Goal: Task Accomplishment & Management: Manage account settings

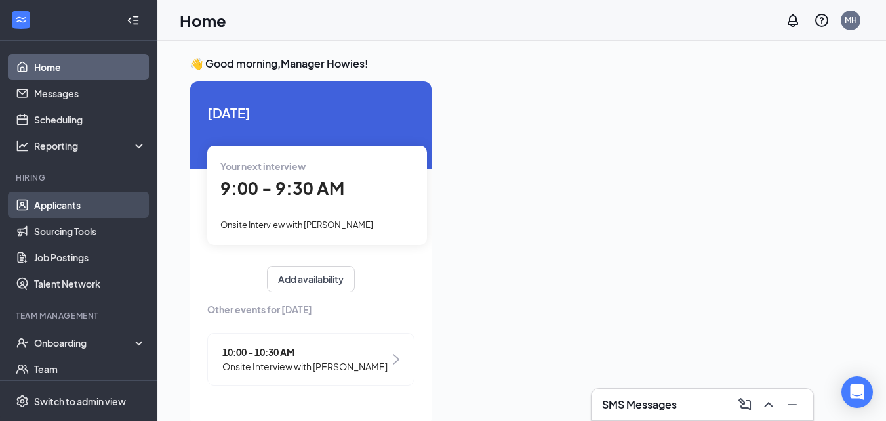
click at [73, 200] on link "Applicants" at bounding box center [90, 205] width 112 height 26
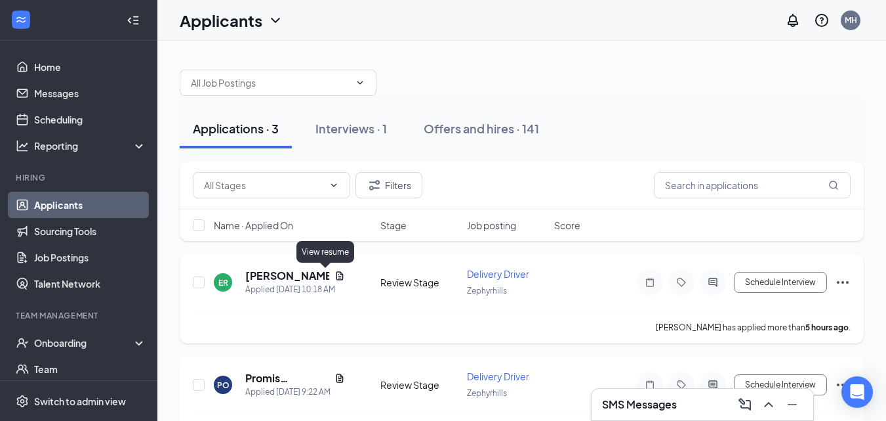
click at [335, 274] on icon "Document" at bounding box center [340, 275] width 10 height 10
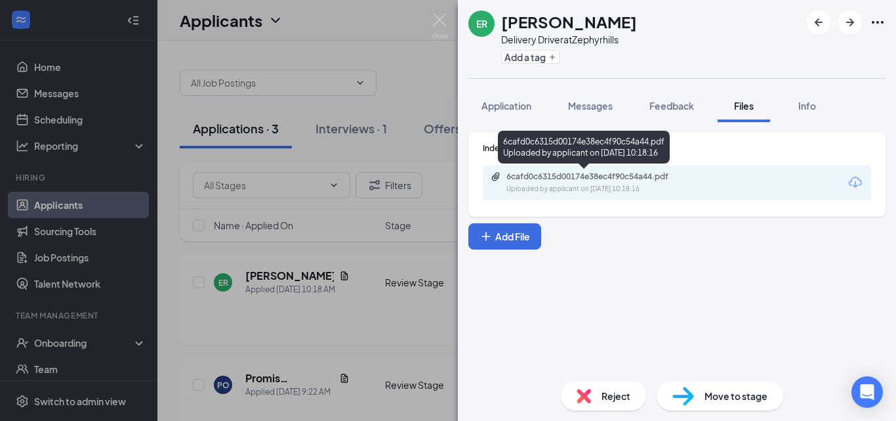
click at [562, 173] on div "6cafd0c6315d00174e38ec4f90c54a44.pdf" at bounding box center [599, 176] width 184 height 10
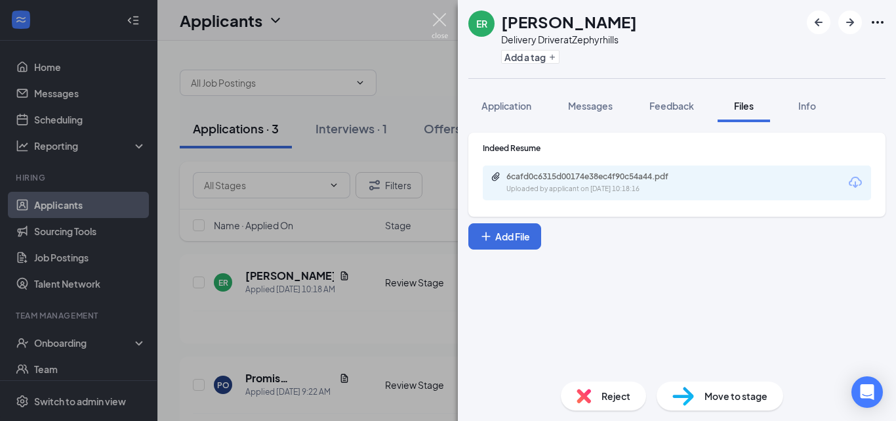
click at [438, 24] on img at bounding box center [440, 26] width 16 height 26
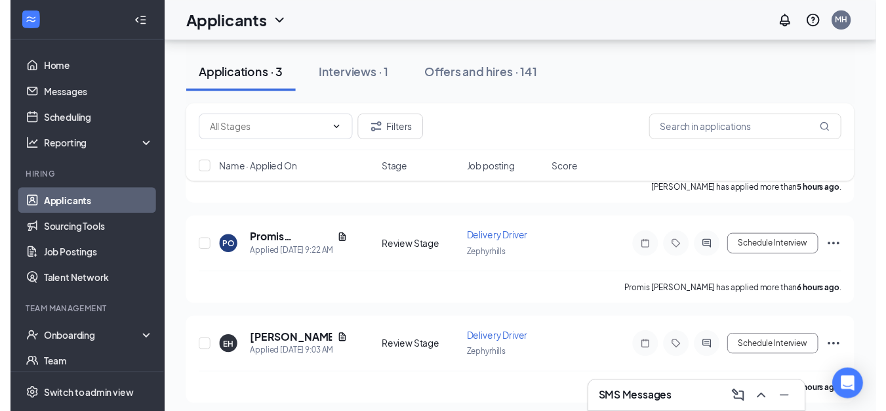
scroll to position [143, 0]
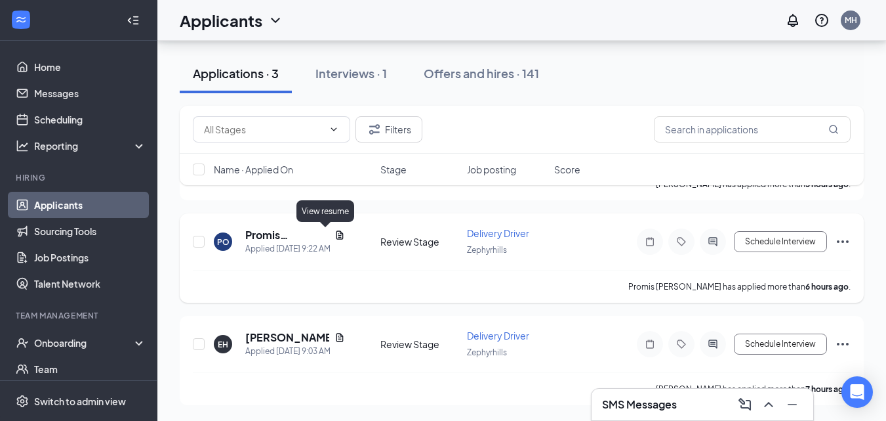
click at [336, 236] on icon "Document" at bounding box center [339, 234] width 7 height 9
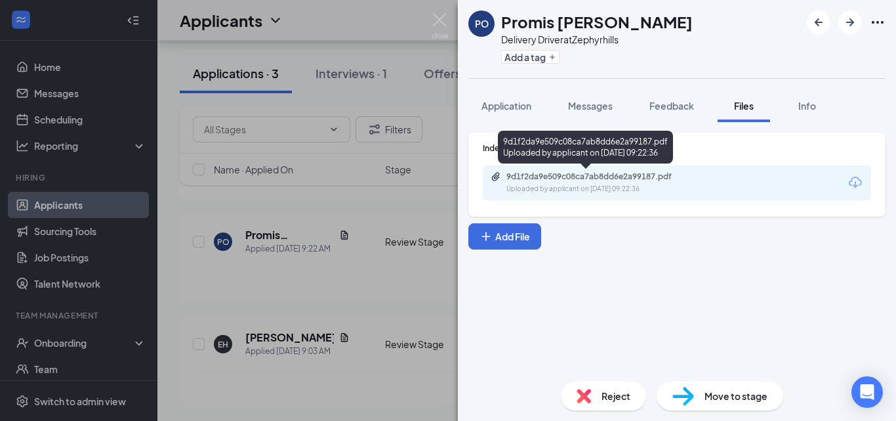
click at [548, 178] on div "9d1f2da9e509c08ca7ab8dd6e2a99187.pdf" at bounding box center [599, 176] width 184 height 10
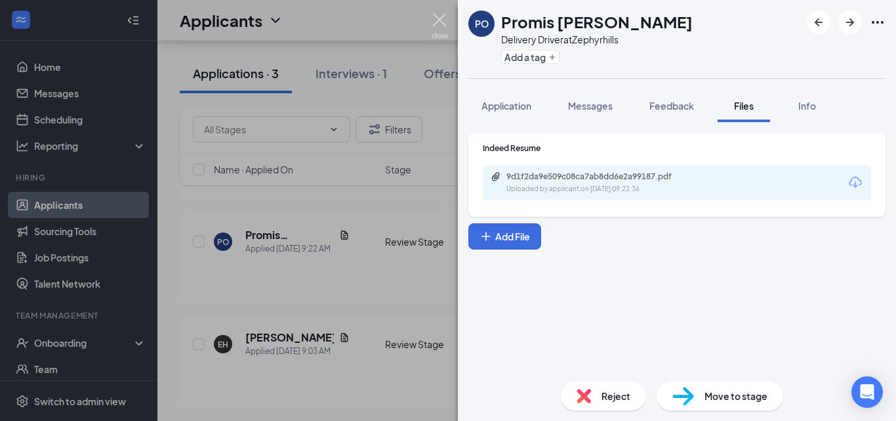
click at [438, 25] on img at bounding box center [440, 26] width 16 height 26
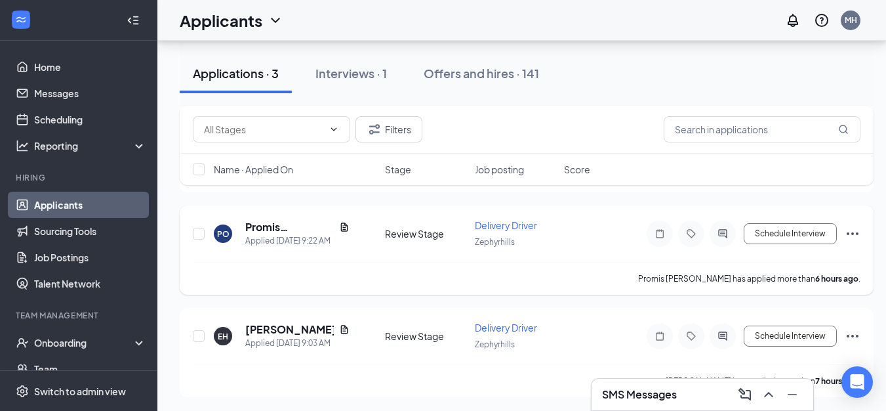
scroll to position [153, 0]
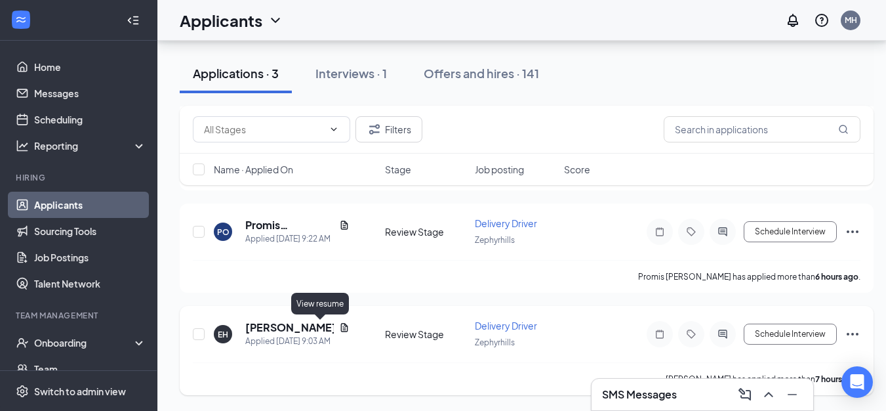
click at [339, 326] on icon "Document" at bounding box center [344, 327] width 10 height 10
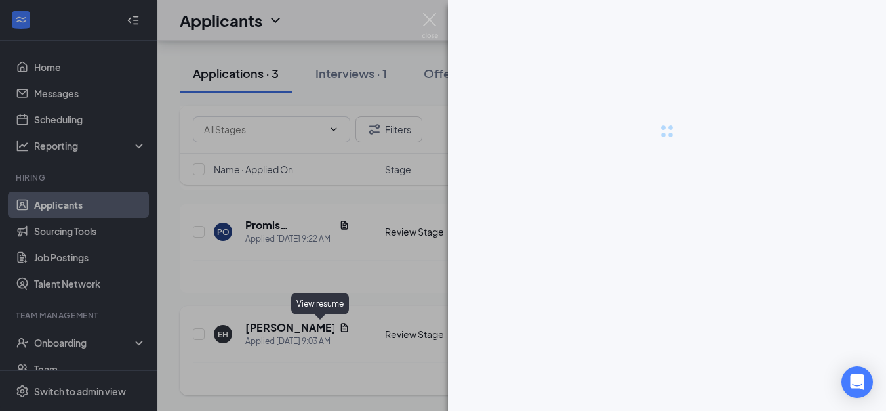
scroll to position [143, 0]
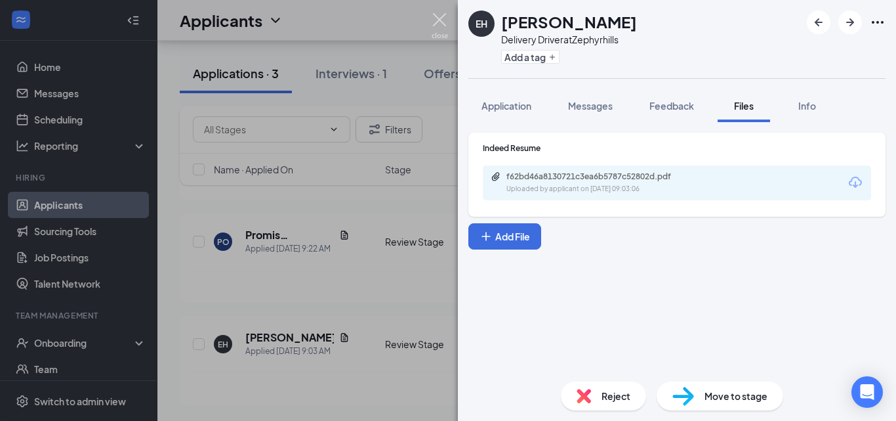
click at [442, 22] on img at bounding box center [440, 26] width 16 height 26
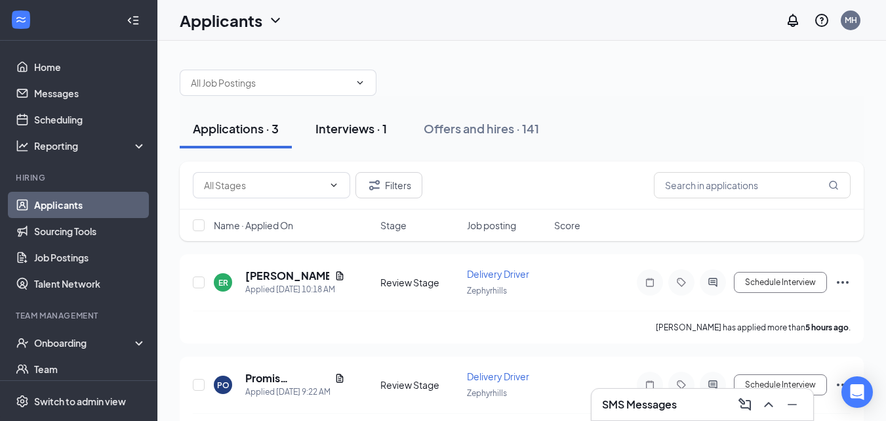
click at [351, 136] on button "Interviews · 1" at bounding box center [351, 128] width 98 height 39
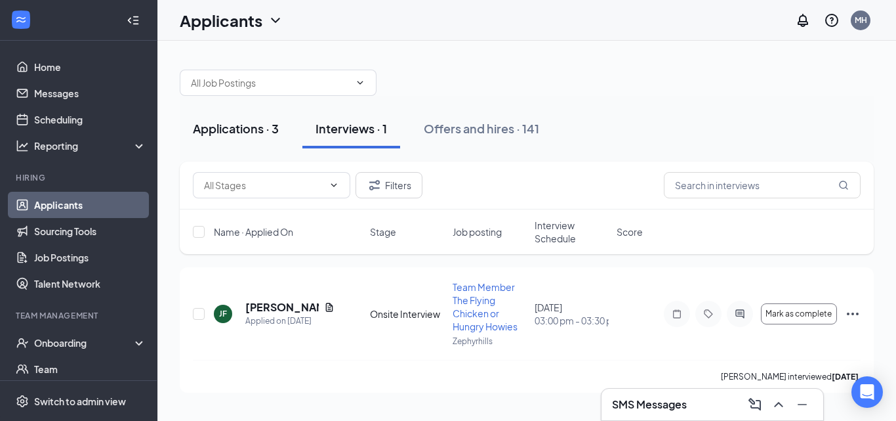
click at [239, 137] on button "Applications · 3" at bounding box center [236, 128] width 112 height 39
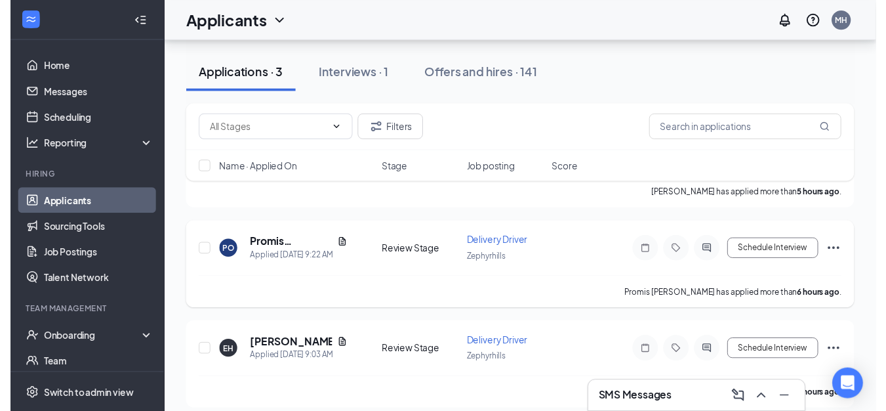
scroll to position [143, 0]
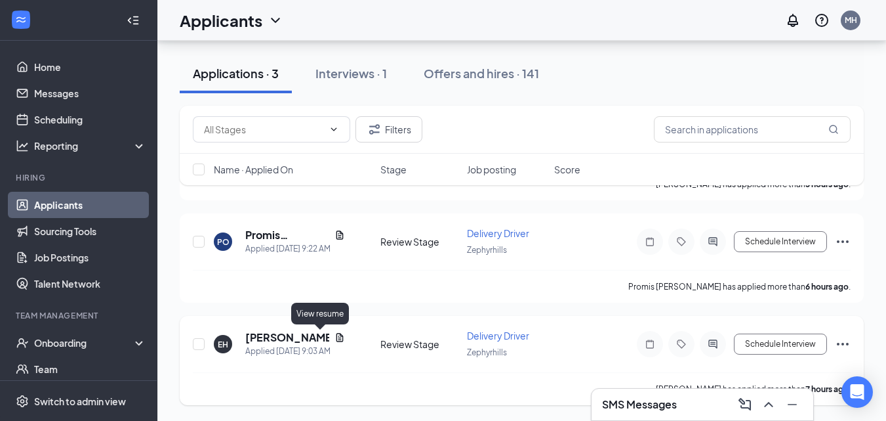
click at [335, 335] on icon "Document" at bounding box center [340, 337] width 10 height 10
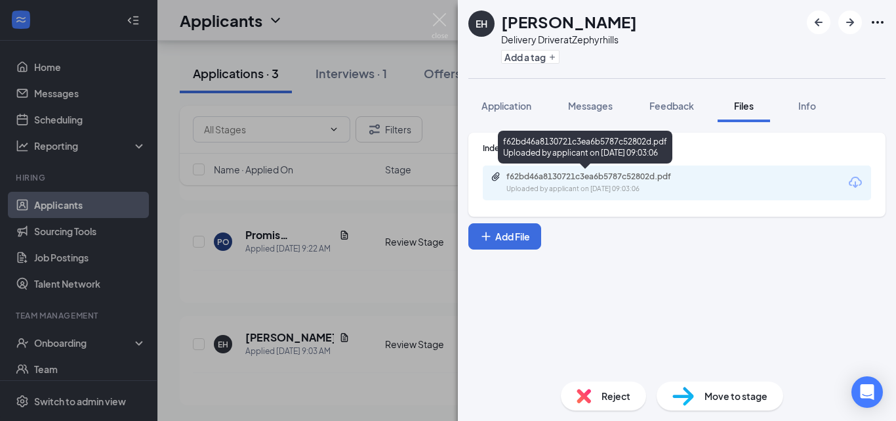
click at [581, 178] on div "f62bd46a8130721c3ea6b5787c52802d.pdf" at bounding box center [599, 176] width 184 height 10
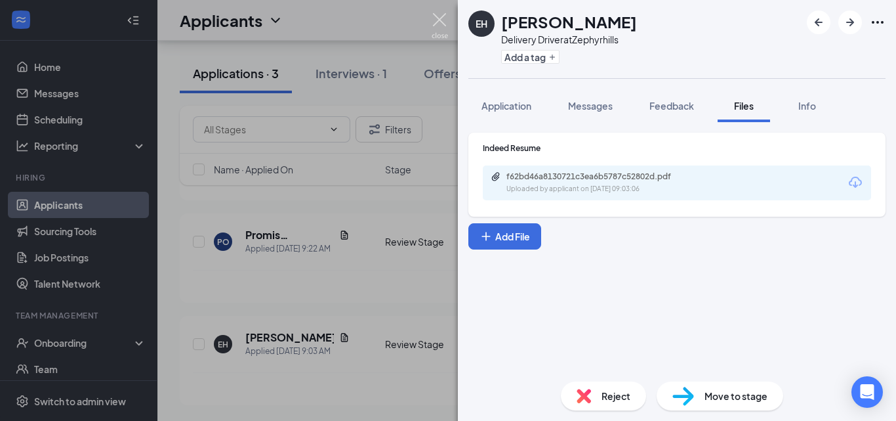
click at [444, 16] on img at bounding box center [440, 26] width 16 height 26
